Goal: Task Accomplishment & Management: Manage account settings

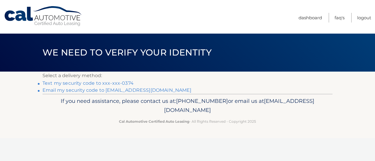
click at [106, 83] on link "Text my security code to xxx-xxx-0374" at bounding box center [87, 84] width 91 height 6
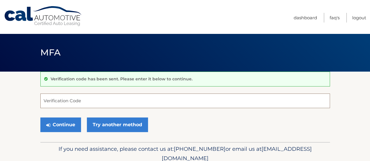
click at [101, 100] on input "Verification Code" at bounding box center [185, 101] width 290 height 15
click at [74, 102] on input "Verification Code" at bounding box center [185, 101] width 290 height 15
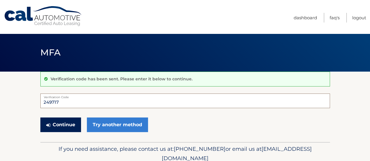
type input "249717"
click at [64, 123] on button "Continue" at bounding box center [60, 125] width 41 height 15
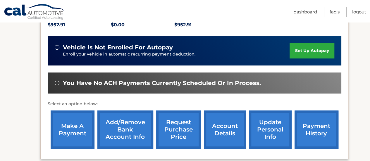
scroll to position [146, 0]
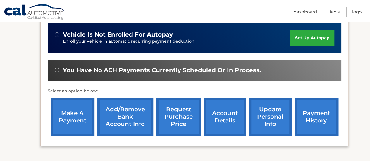
click at [71, 115] on link "make a payment" at bounding box center [73, 117] width 44 height 38
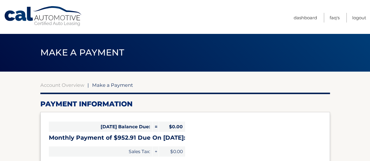
select select "NGY4ZDlkOTctZWNhZi00NmYyLWIyYjYtZTIyNzIwZTZhMzdl"
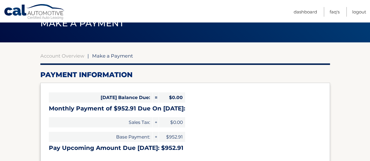
scroll to position [59, 0]
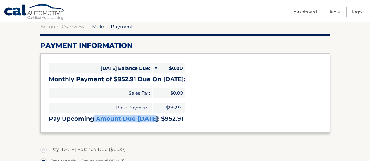
drag, startPoint x: 93, startPoint y: 119, endPoint x: 152, endPoint y: 119, distance: 59.2
click at [152, 119] on h3 "Pay Upcoming Amount Due [DATE]: $952.91" at bounding box center [185, 118] width 273 height 7
click at [356, 11] on link "Logout" at bounding box center [360, 12] width 14 height 10
